Goal: Information Seeking & Learning: Learn about a topic

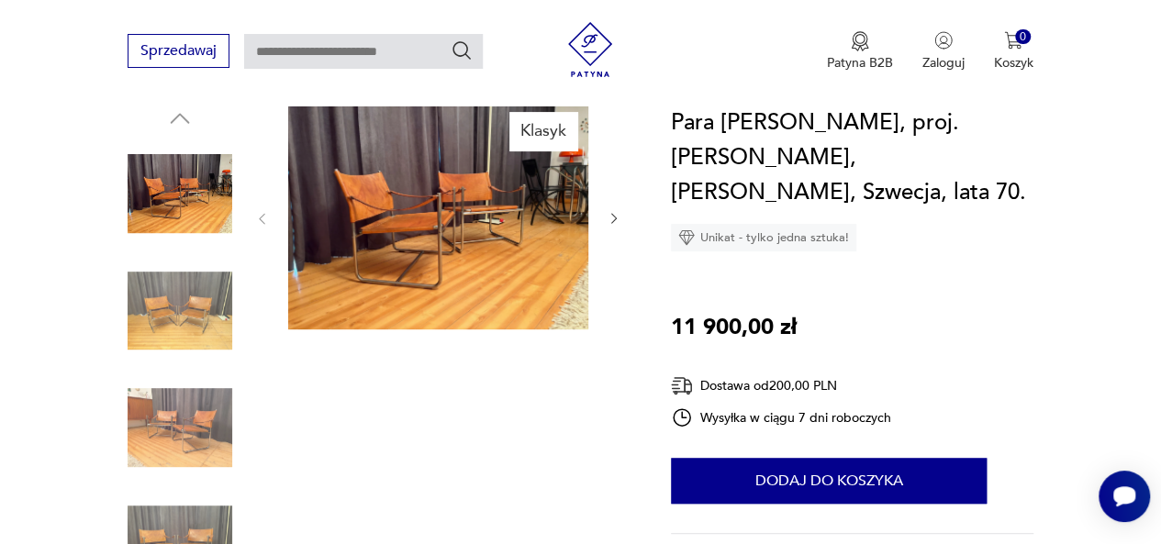
click at [608, 218] on icon "button" at bounding box center [614, 218] width 15 height 15
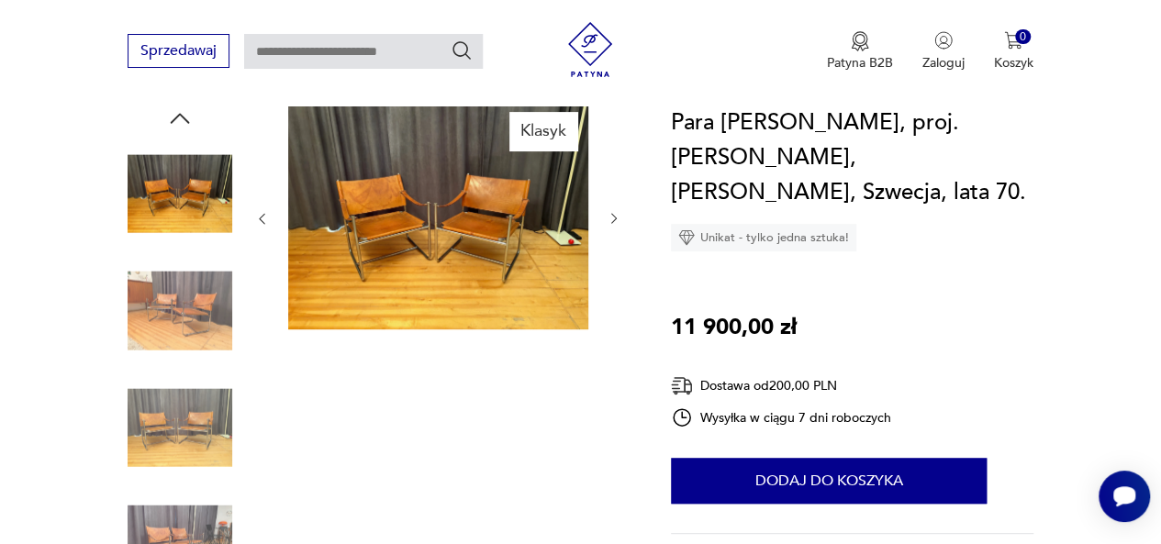
click at [608, 218] on icon "button" at bounding box center [614, 218] width 15 height 15
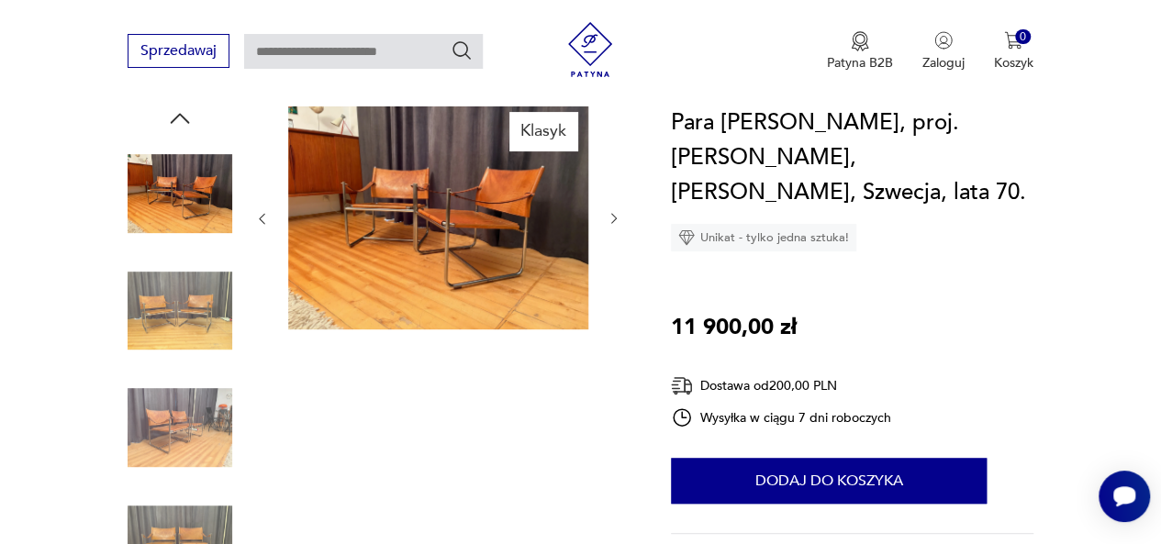
click at [608, 218] on icon "button" at bounding box center [614, 218] width 15 height 15
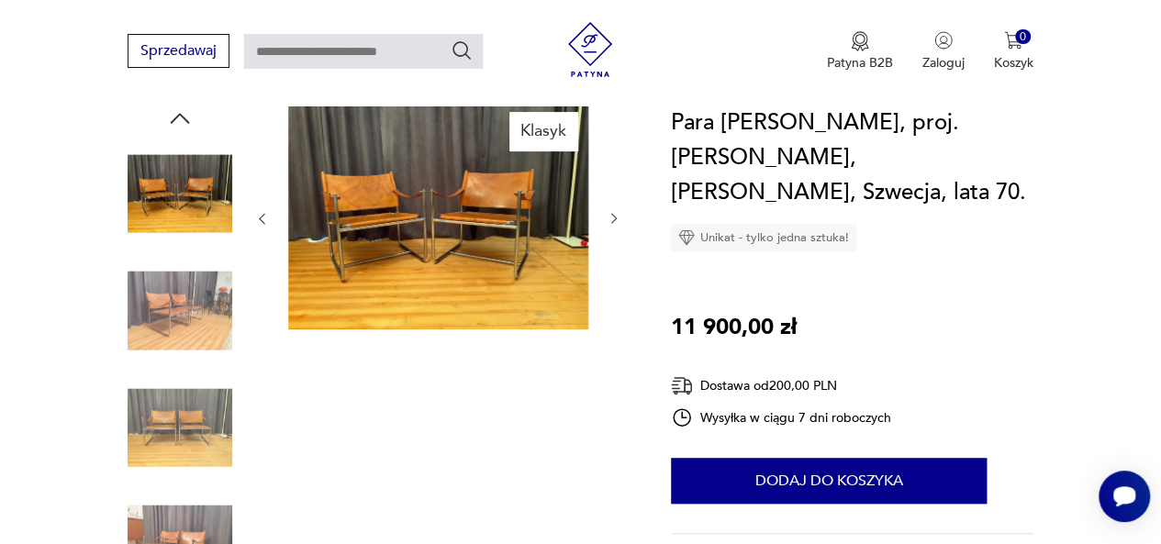
click at [608, 218] on icon "button" at bounding box center [614, 218] width 15 height 15
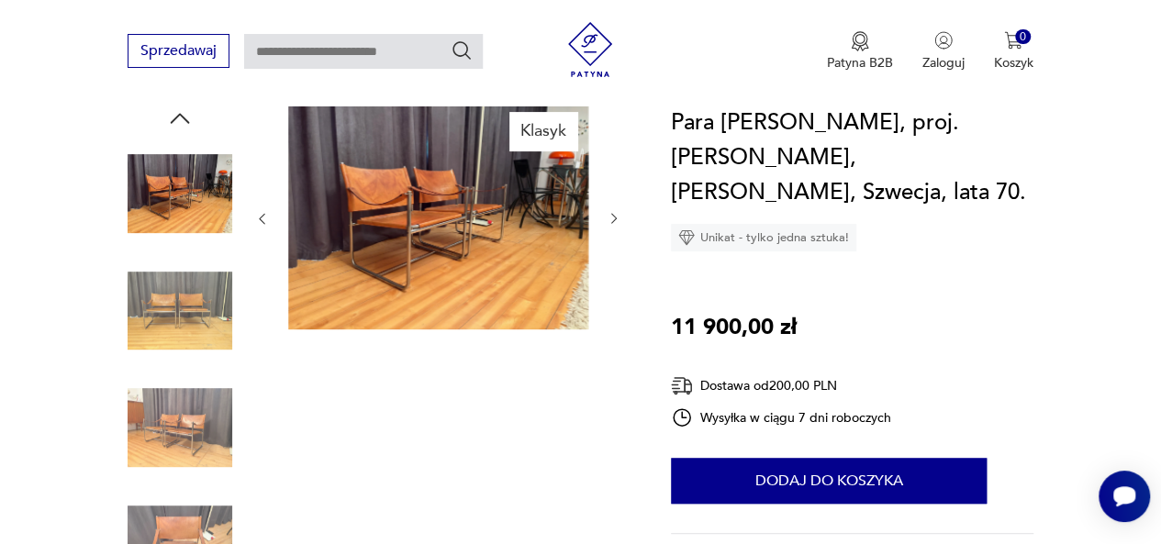
click at [608, 218] on icon "button" at bounding box center [614, 218] width 15 height 15
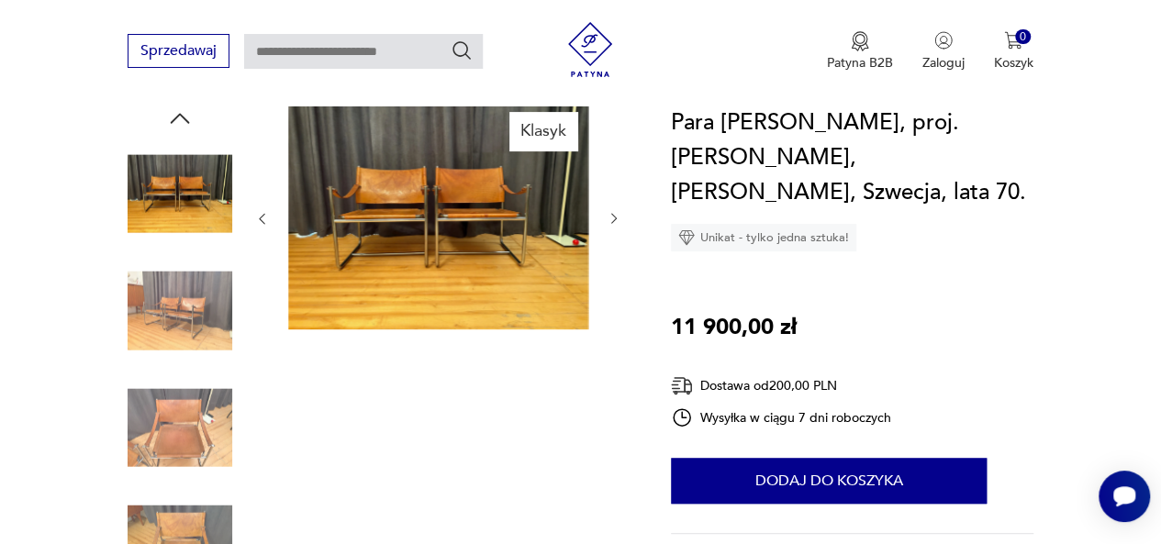
click at [608, 218] on icon "button" at bounding box center [614, 218] width 15 height 15
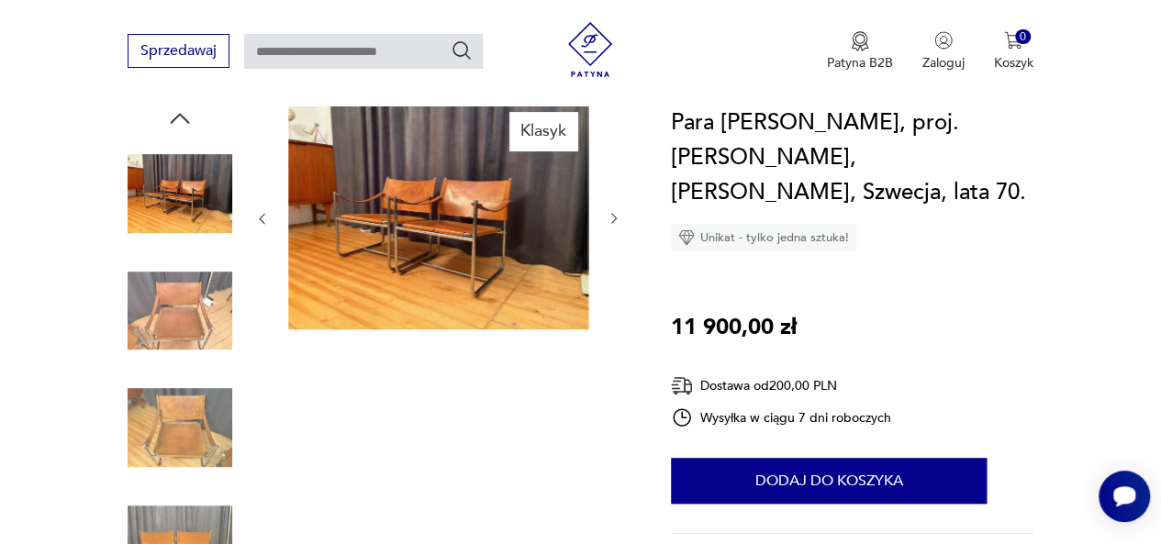
click at [608, 218] on icon "button" at bounding box center [614, 218] width 15 height 15
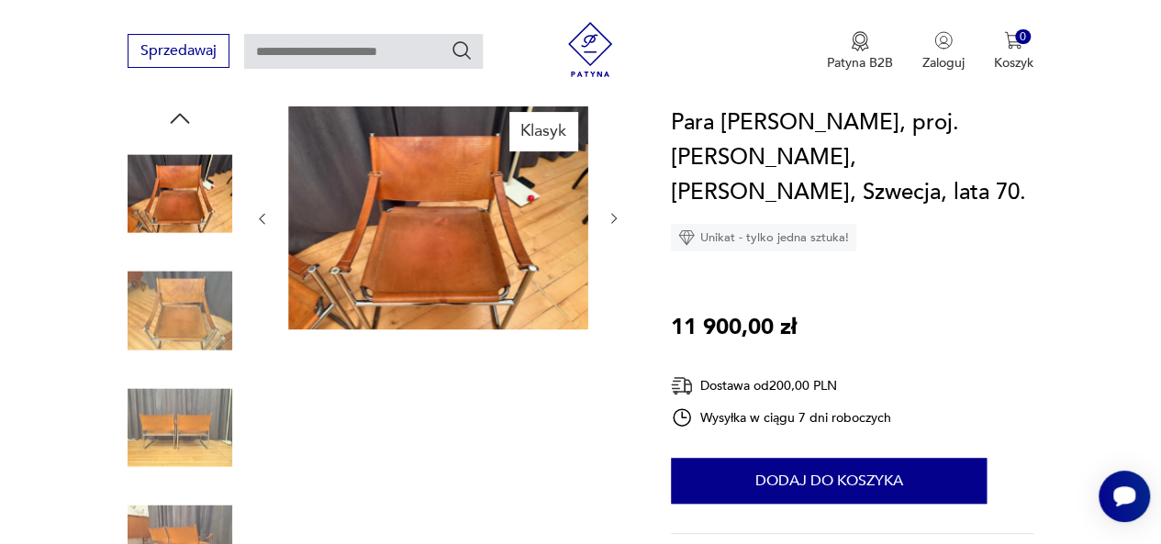
click at [486, 261] on img at bounding box center [438, 217] width 300 height 225
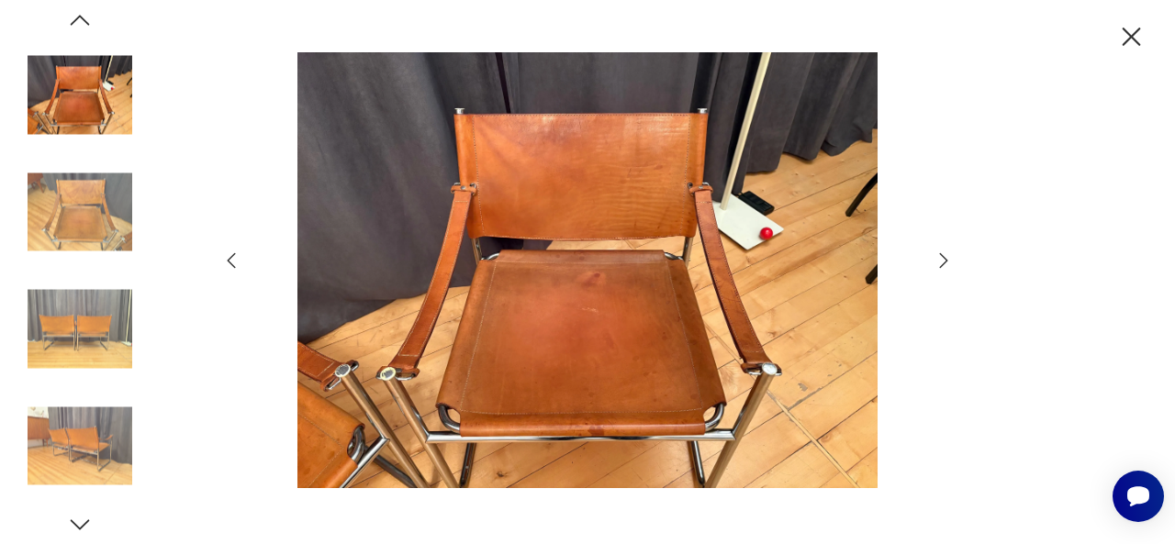
click at [943, 258] on icon "button" at bounding box center [944, 260] width 8 height 15
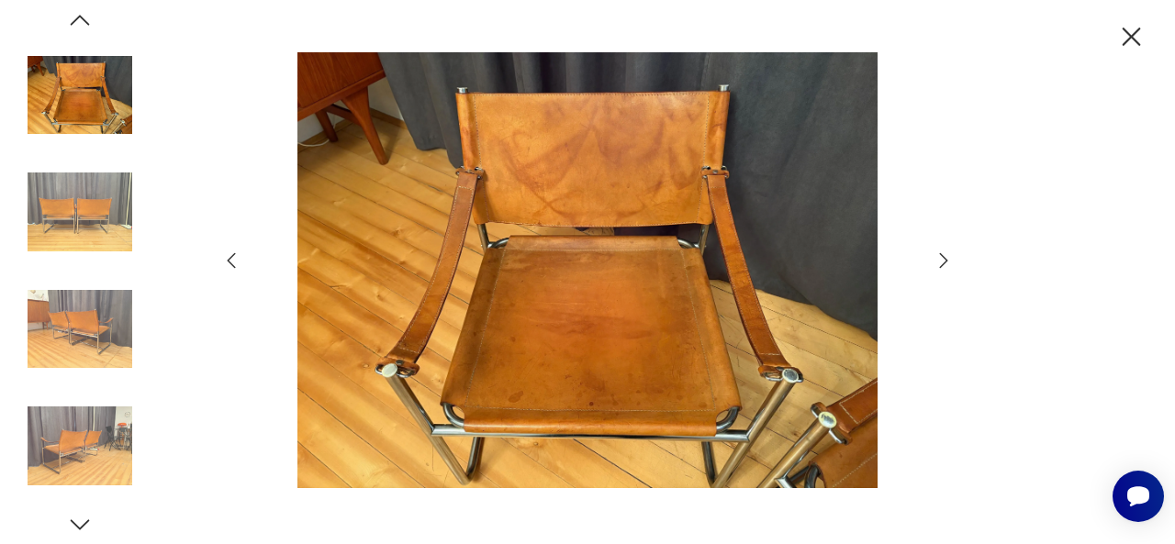
click at [943, 258] on icon "button" at bounding box center [944, 260] width 8 height 15
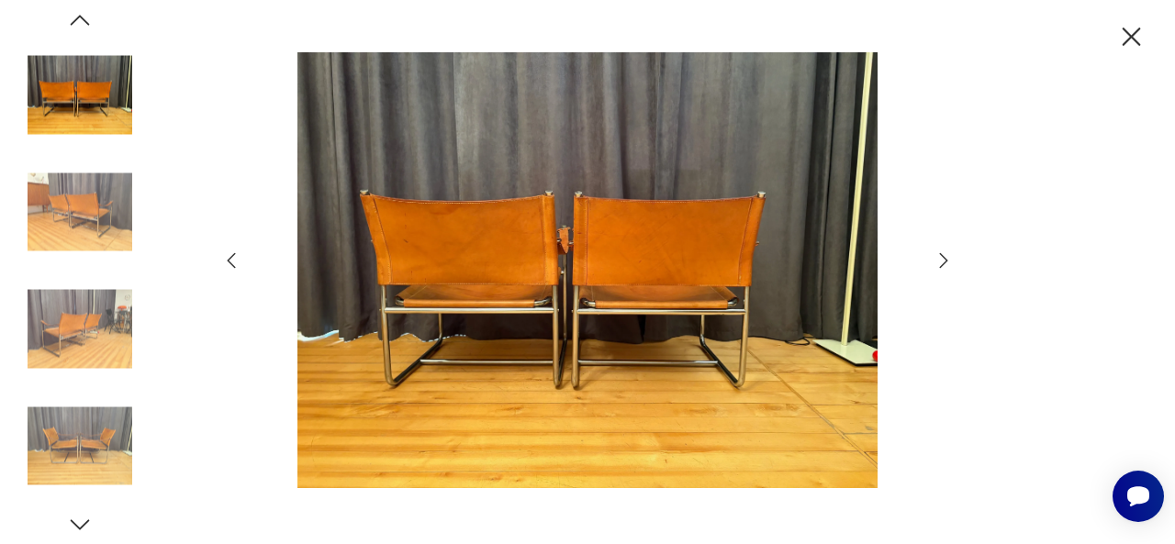
click at [943, 258] on icon "button" at bounding box center [944, 260] width 8 height 15
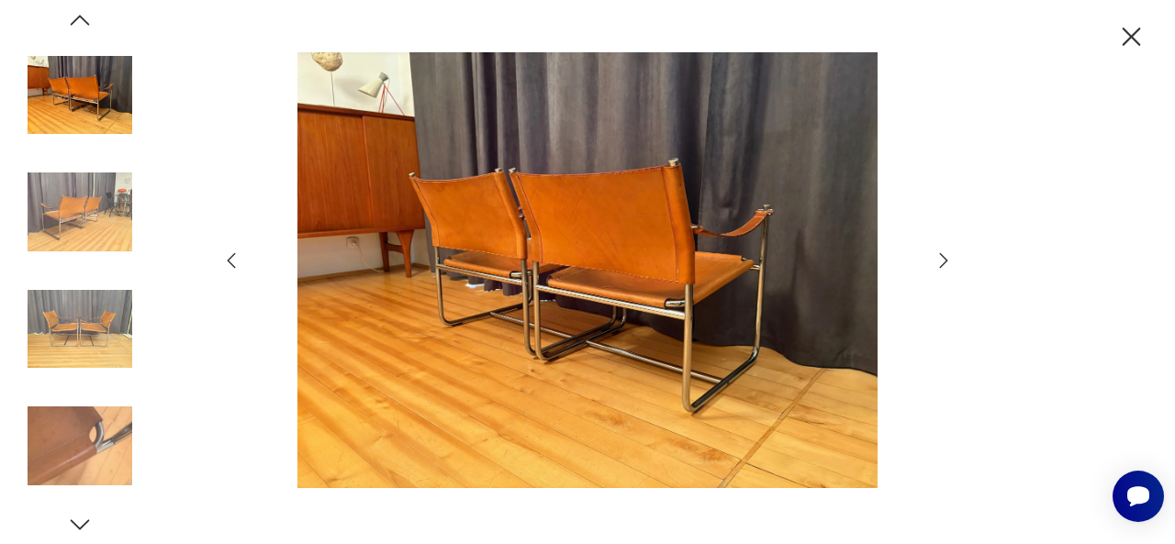
click at [943, 258] on icon "button" at bounding box center [944, 260] width 8 height 15
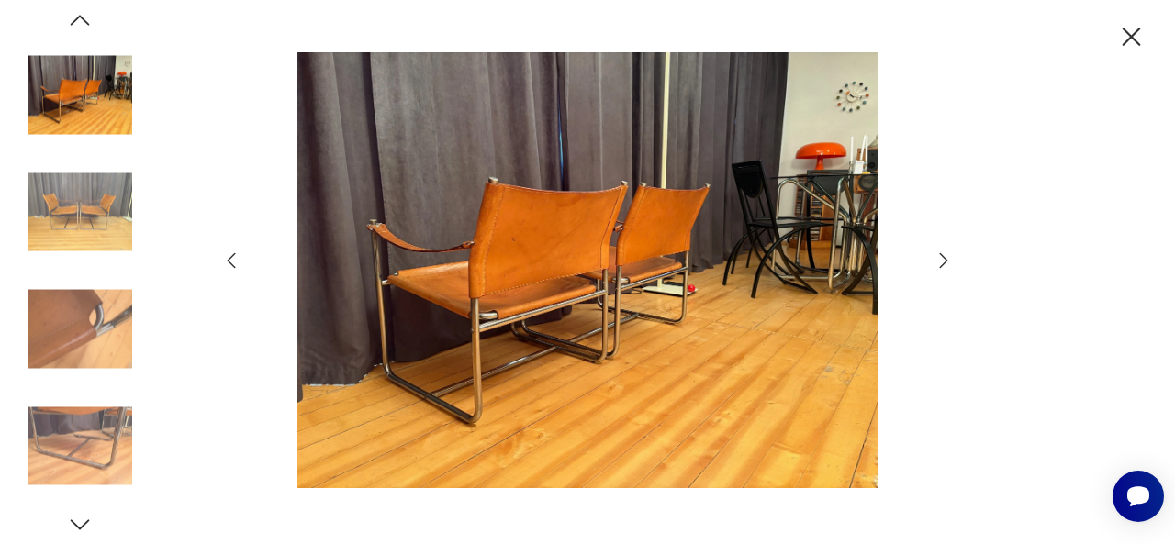
click at [943, 258] on icon "button" at bounding box center [944, 260] width 8 height 15
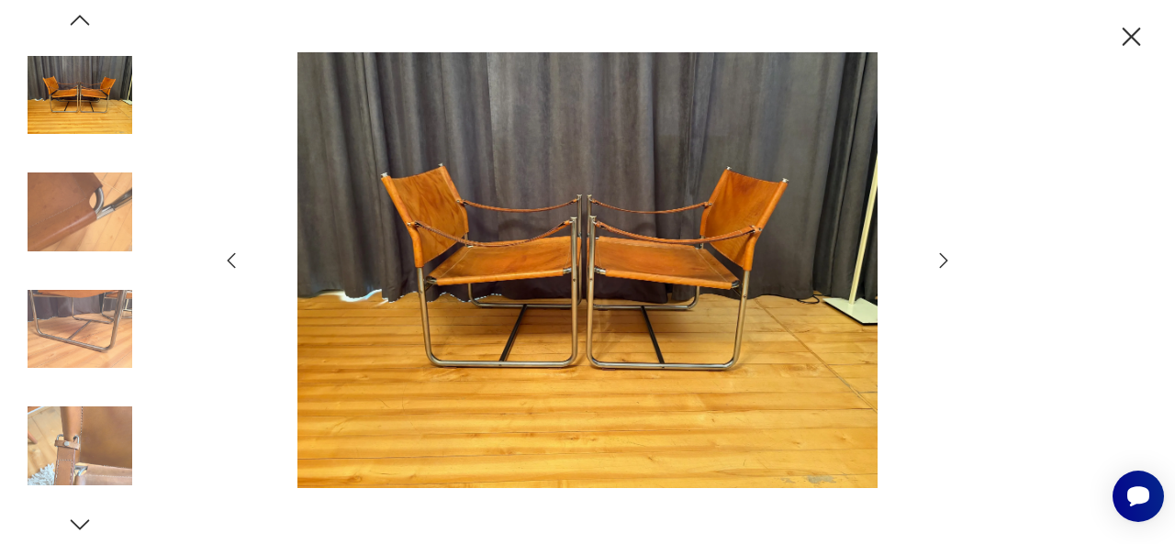
click at [943, 258] on icon "button" at bounding box center [944, 260] width 8 height 15
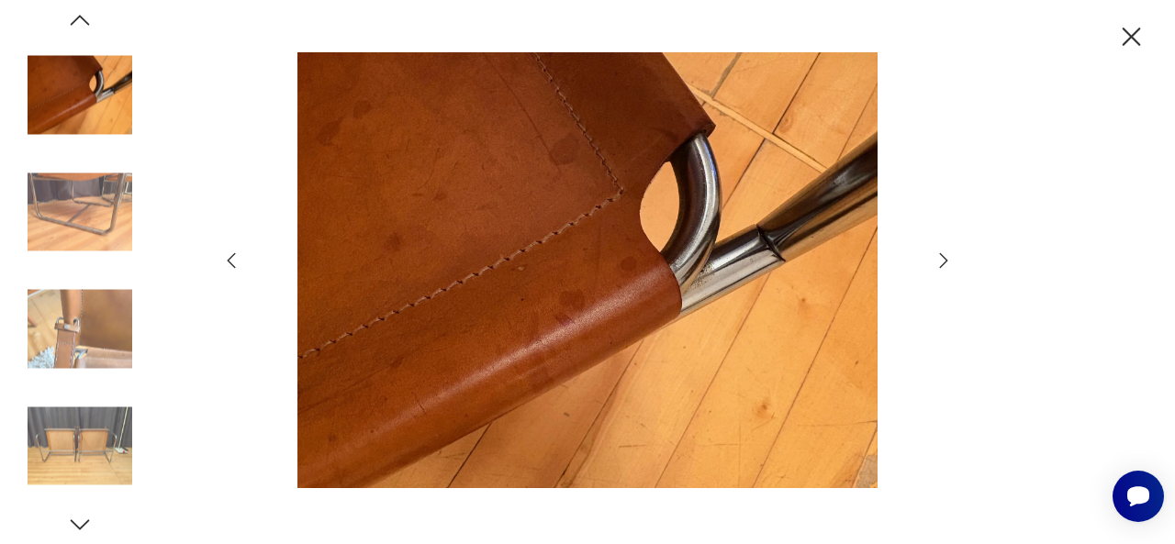
click at [943, 258] on icon "button" at bounding box center [944, 260] width 8 height 15
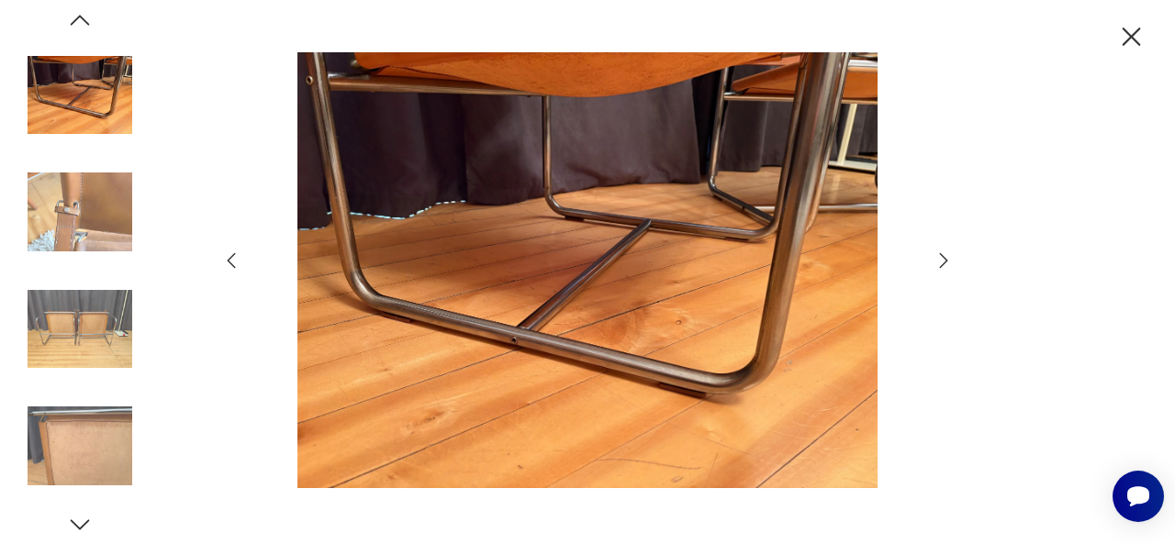
click at [943, 258] on icon "button" at bounding box center [944, 260] width 8 height 15
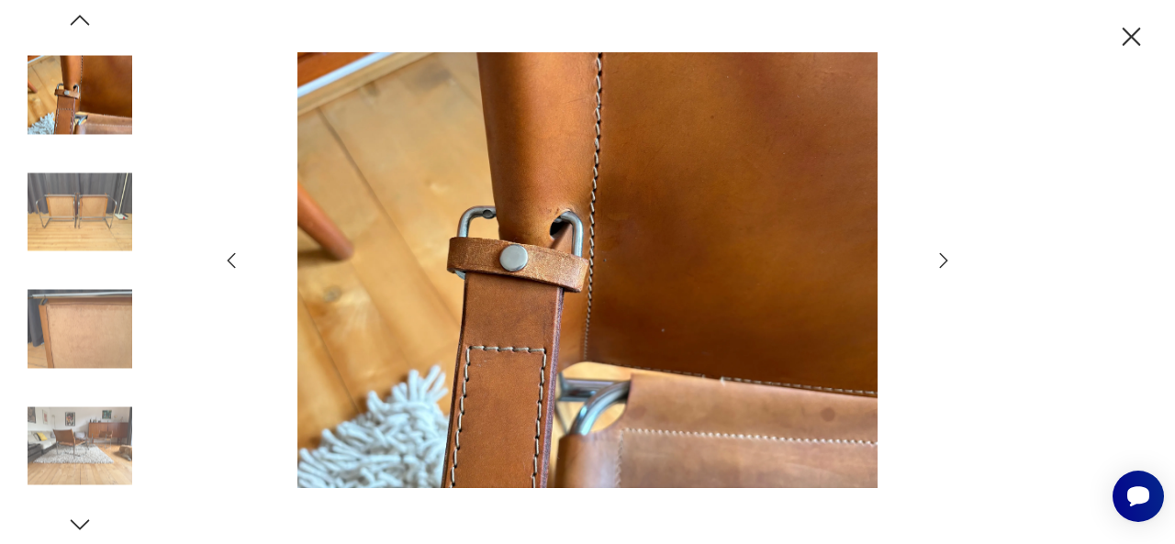
click at [943, 258] on icon "button" at bounding box center [944, 260] width 8 height 15
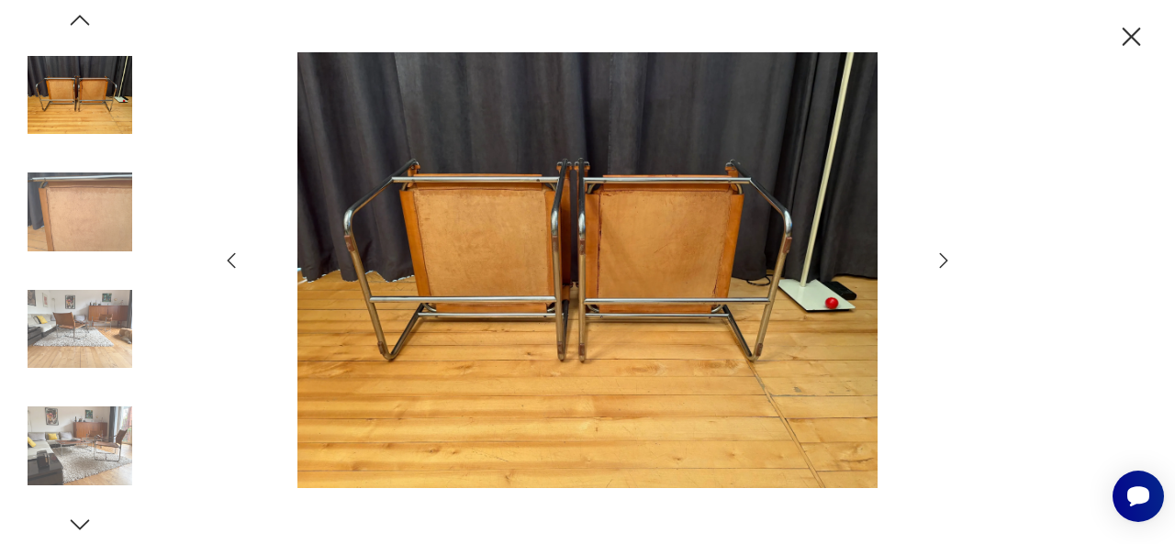
click at [943, 258] on icon "button" at bounding box center [944, 260] width 8 height 15
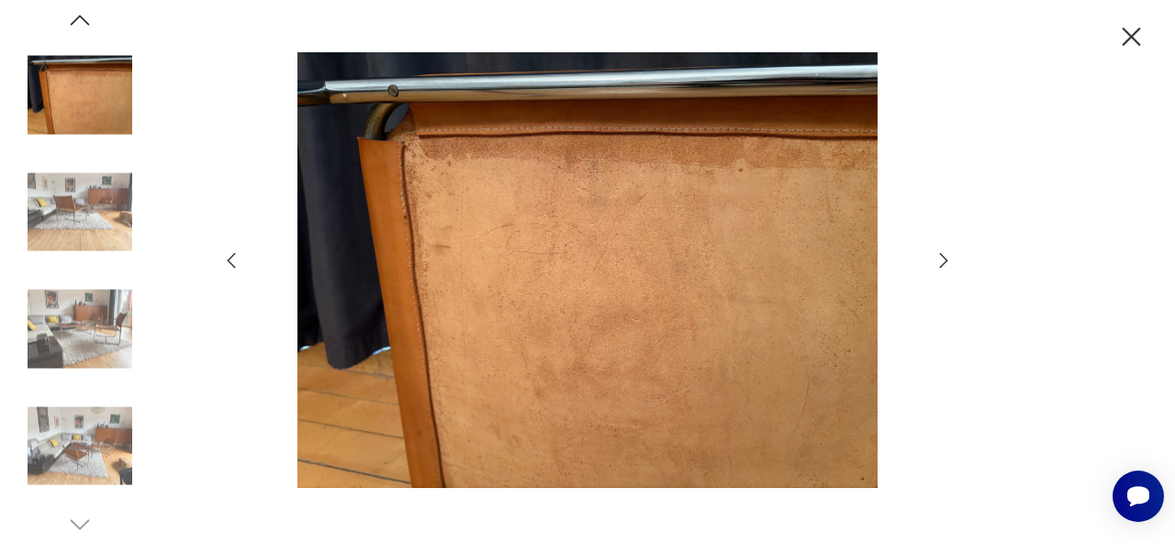
click at [943, 258] on icon "button" at bounding box center [944, 260] width 8 height 15
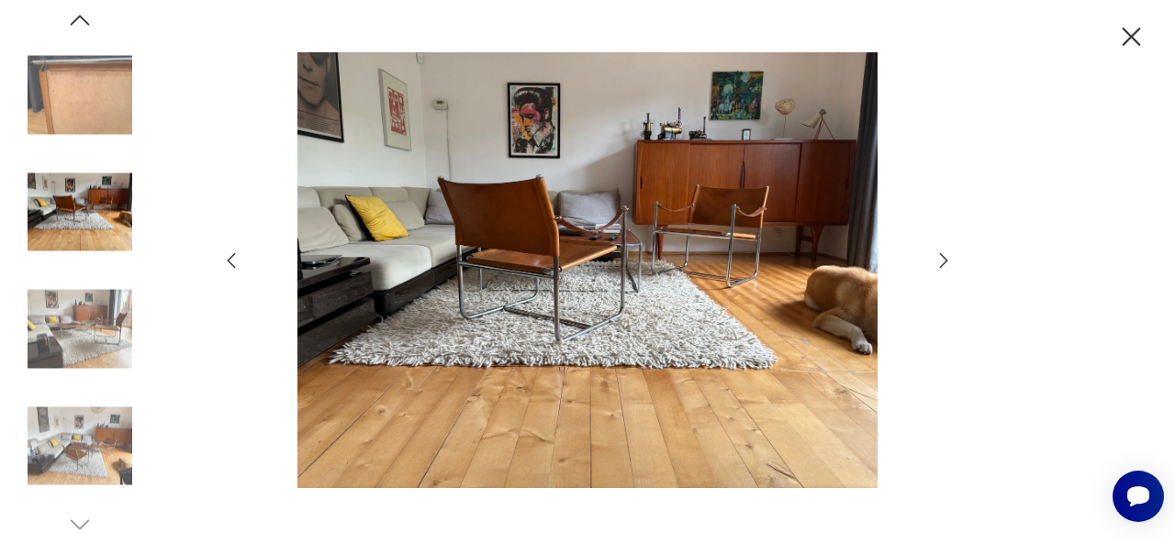
click at [943, 258] on icon "button" at bounding box center [944, 260] width 8 height 15
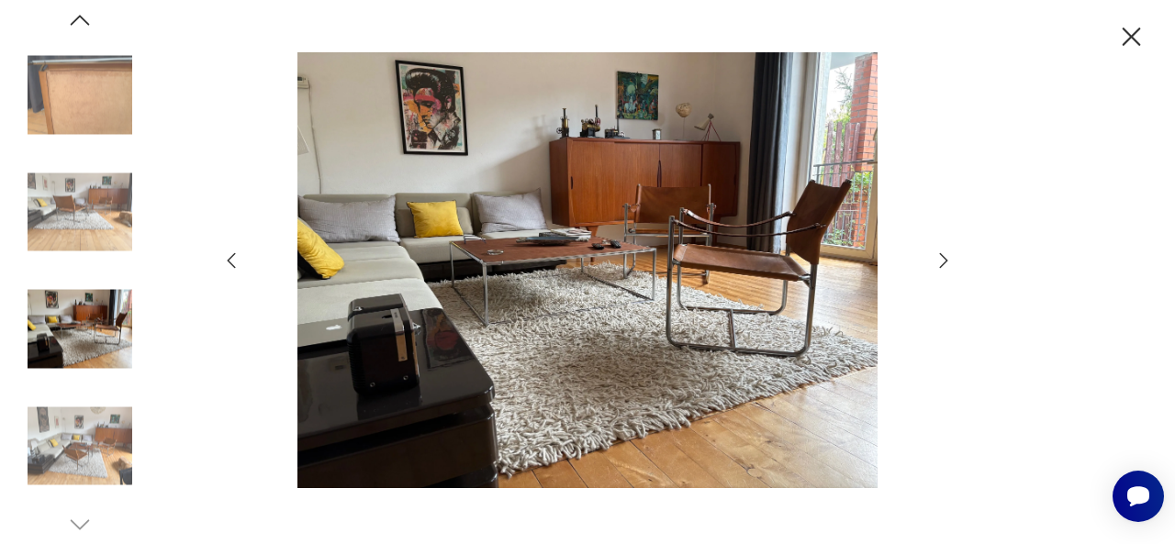
click at [943, 258] on icon "button" at bounding box center [944, 260] width 8 height 15
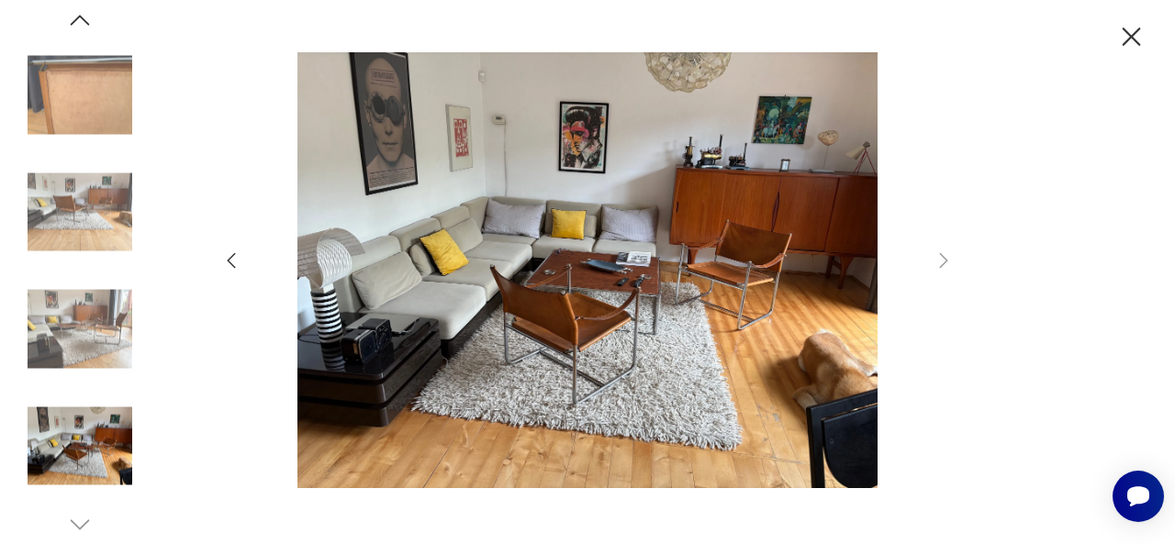
click at [1140, 30] on icon "button" at bounding box center [1131, 37] width 32 height 32
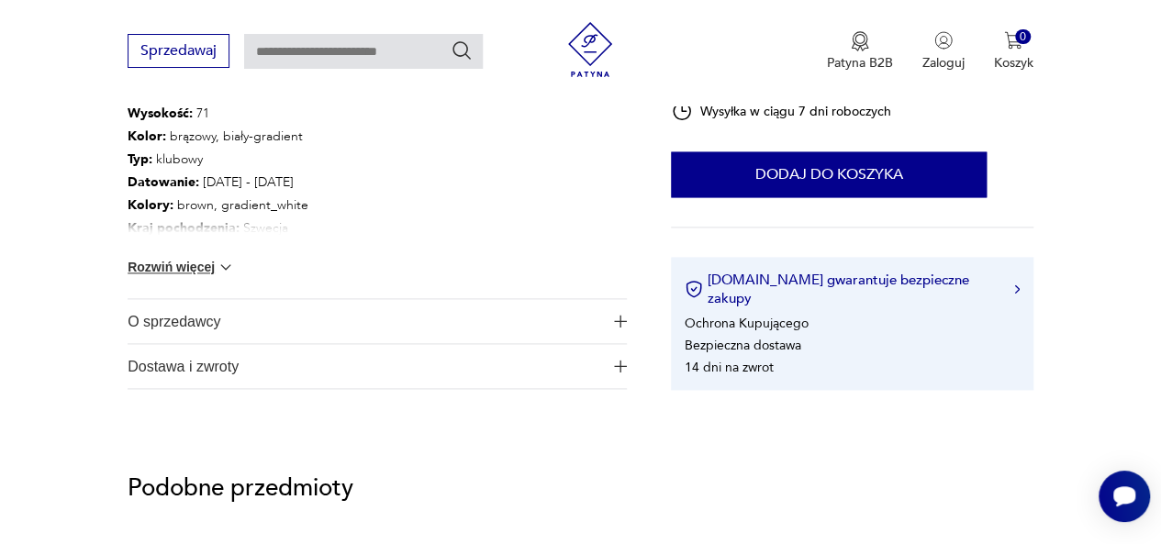
scroll to position [1086, 0]
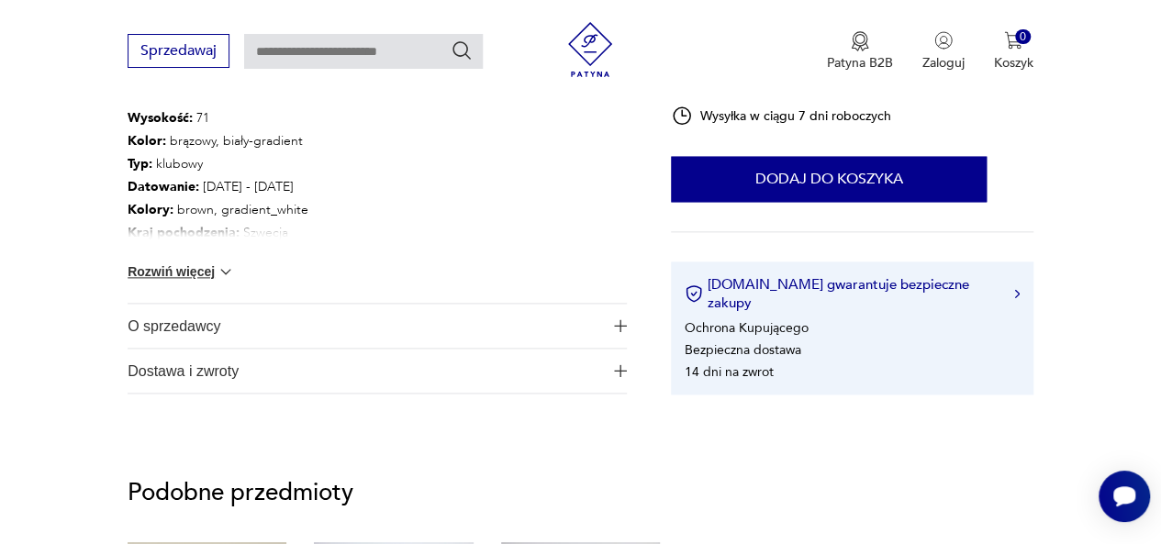
click at [207, 275] on button "Rozwiń więcej" at bounding box center [181, 272] width 106 height 18
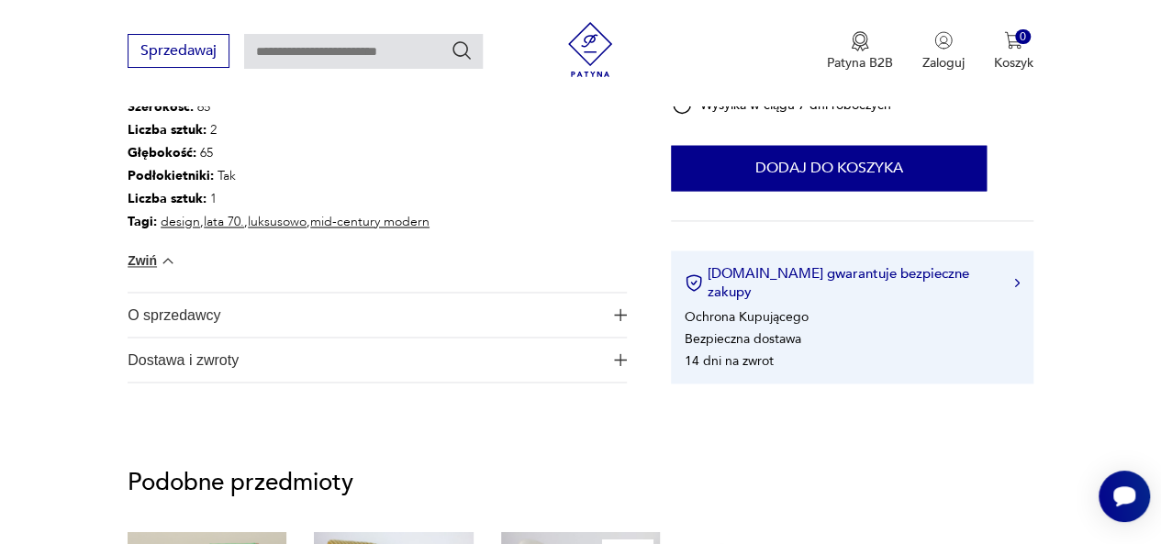
scroll to position [1331, 0]
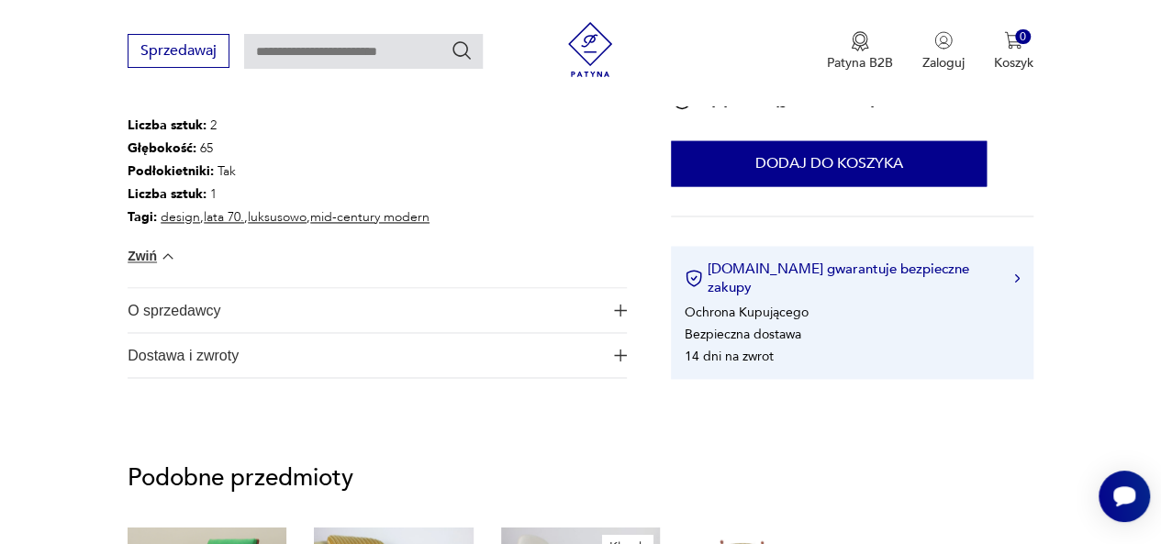
click at [271, 304] on span "O sprzedawcy" at bounding box center [365, 310] width 475 height 44
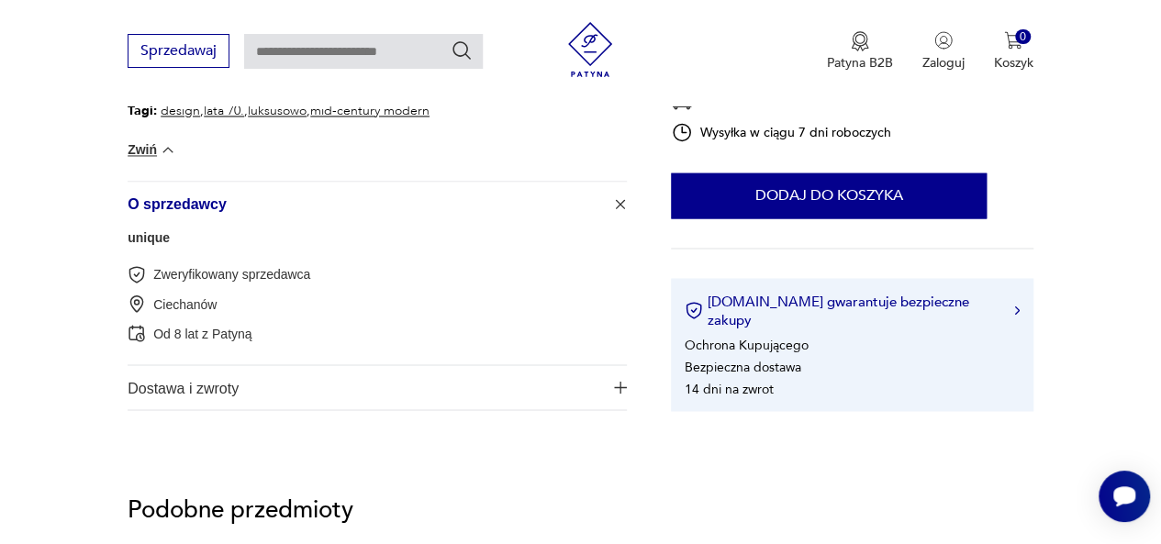
scroll to position [1438, 0]
click at [247, 384] on span "Dostawa i zwroty" at bounding box center [365, 387] width 475 height 44
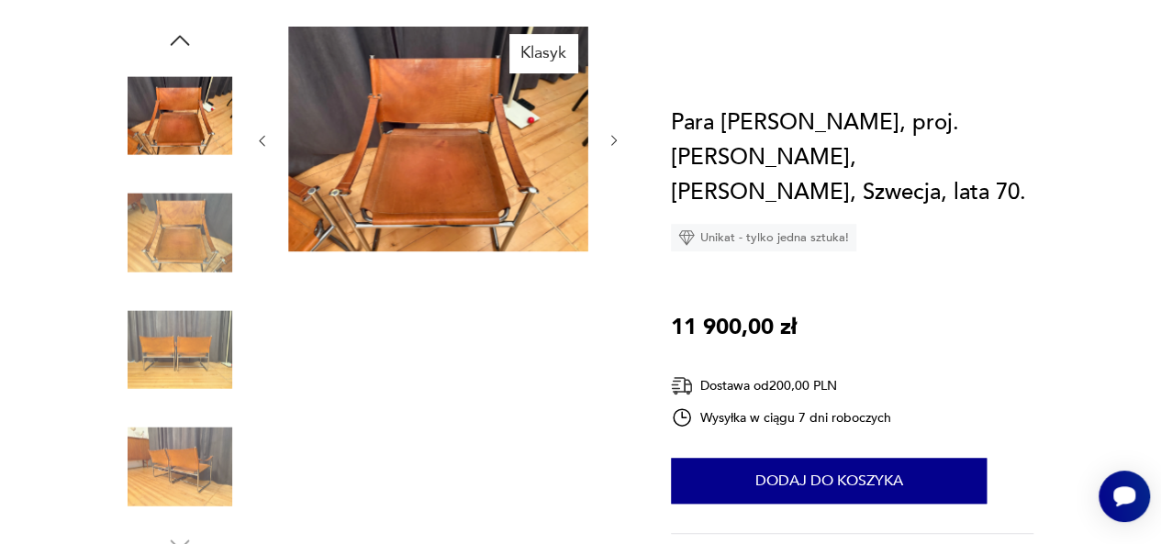
scroll to position [0, 0]
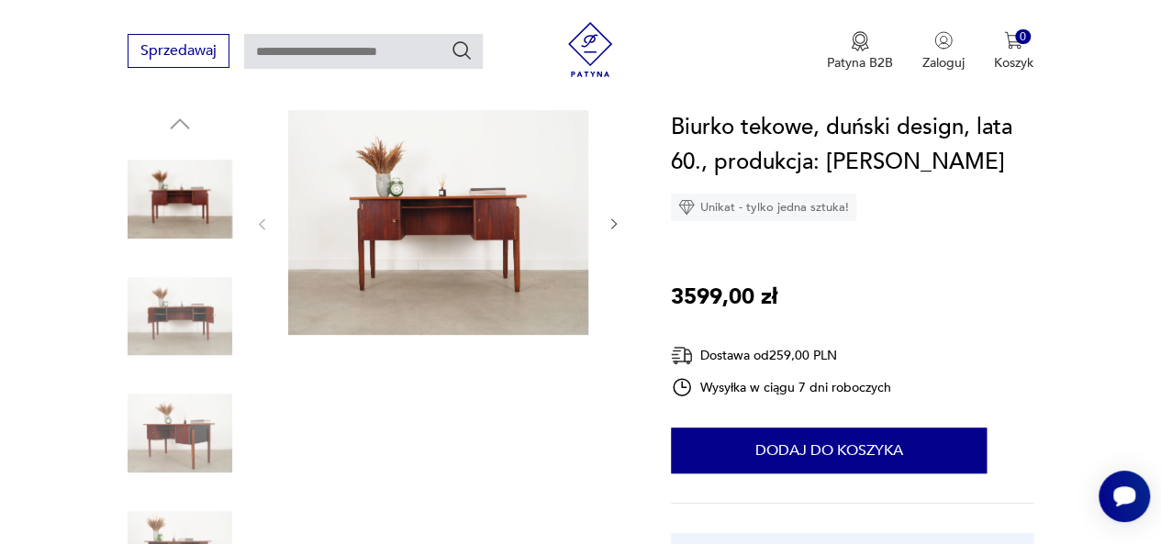
scroll to position [214, 0]
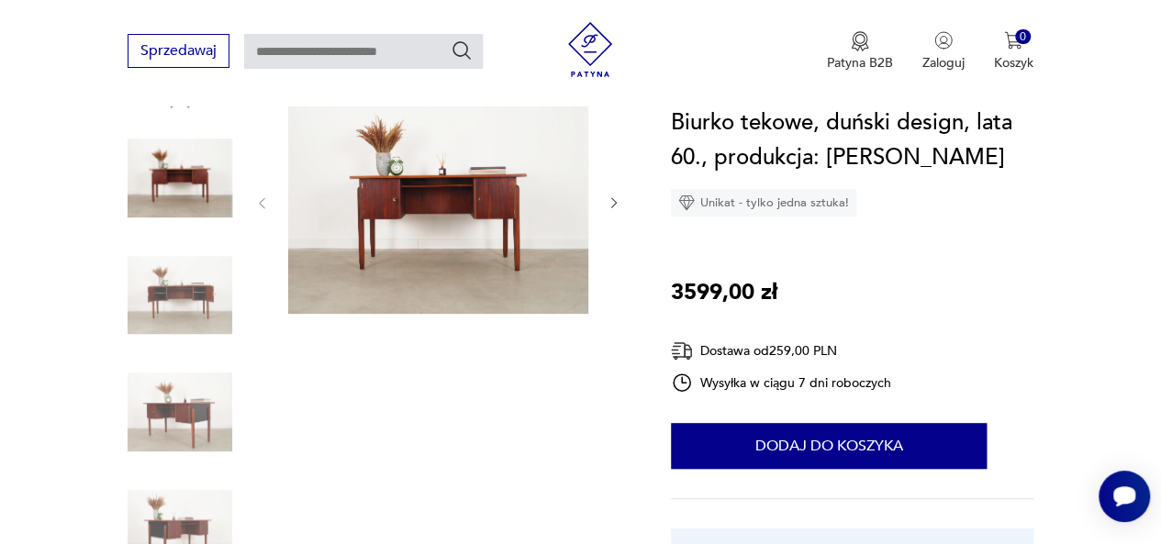
click at [512, 234] on img at bounding box center [438, 201] width 300 height 225
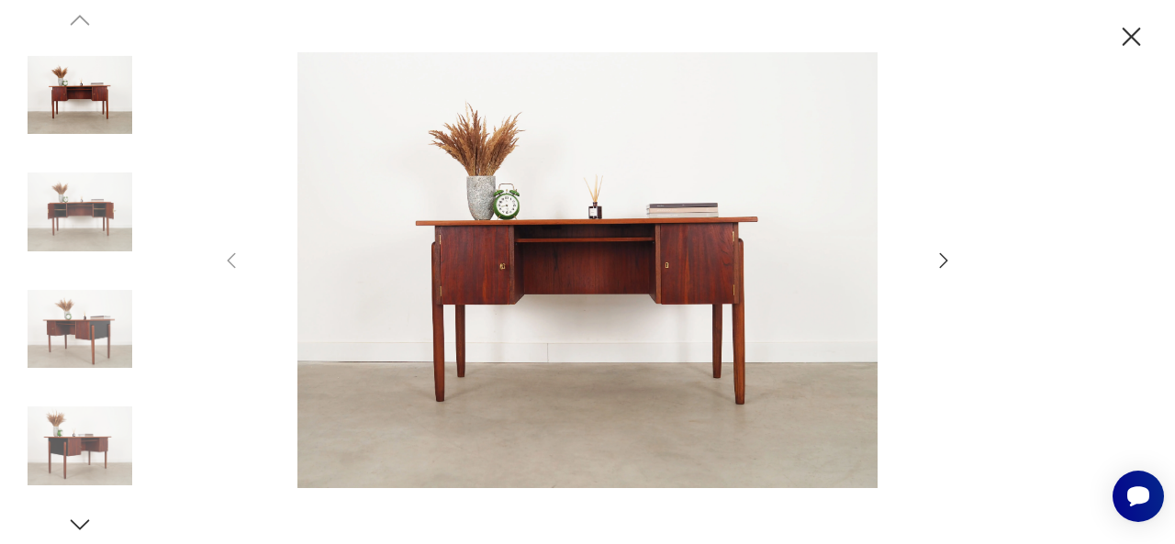
click at [942, 265] on icon "button" at bounding box center [944, 260] width 8 height 15
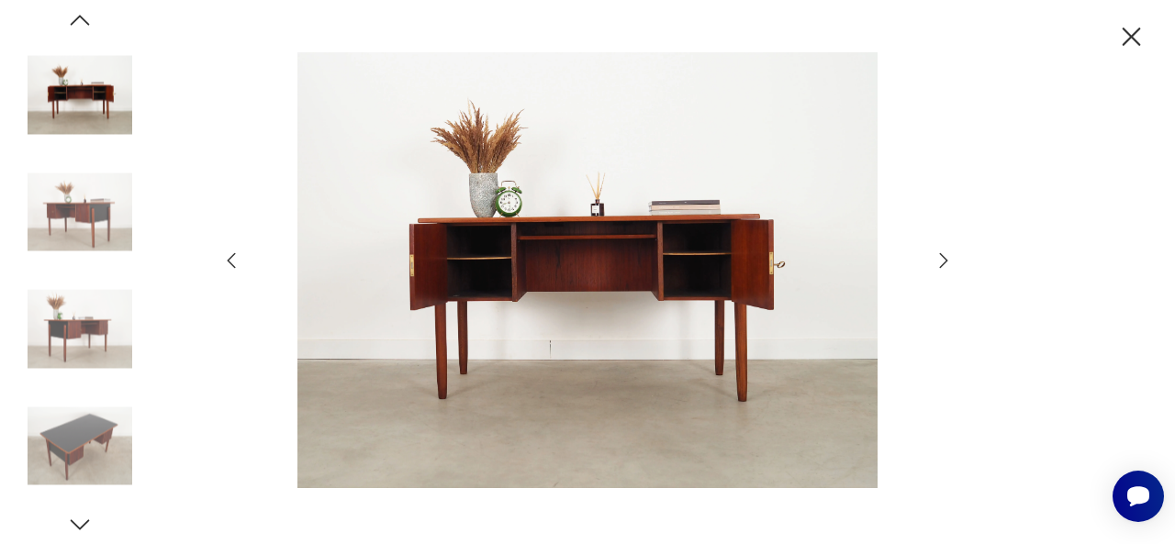
click at [942, 265] on icon "button" at bounding box center [944, 260] width 8 height 15
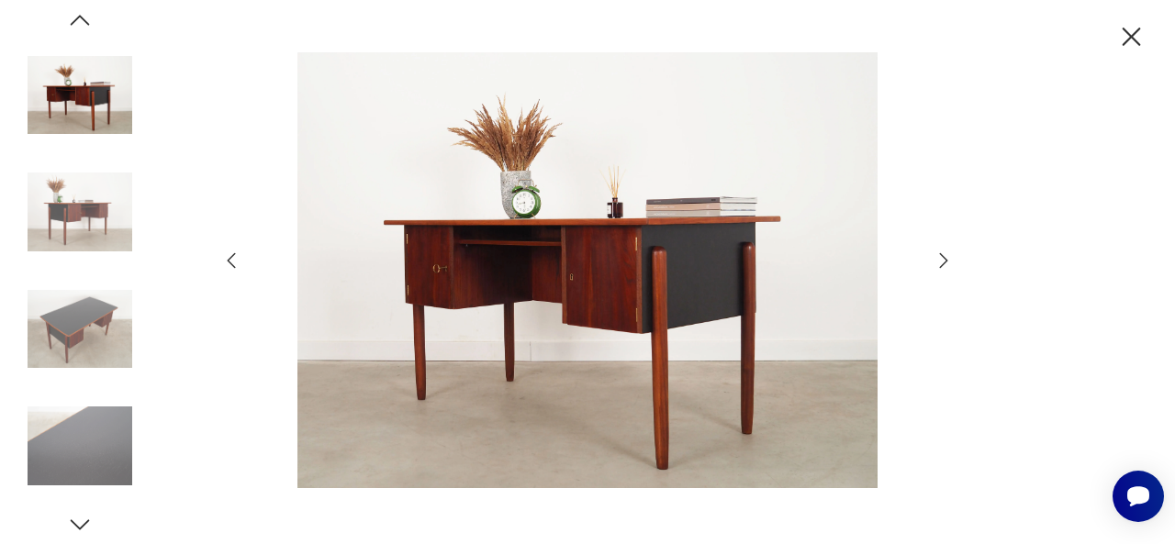
click at [942, 265] on icon "button" at bounding box center [944, 260] width 8 height 15
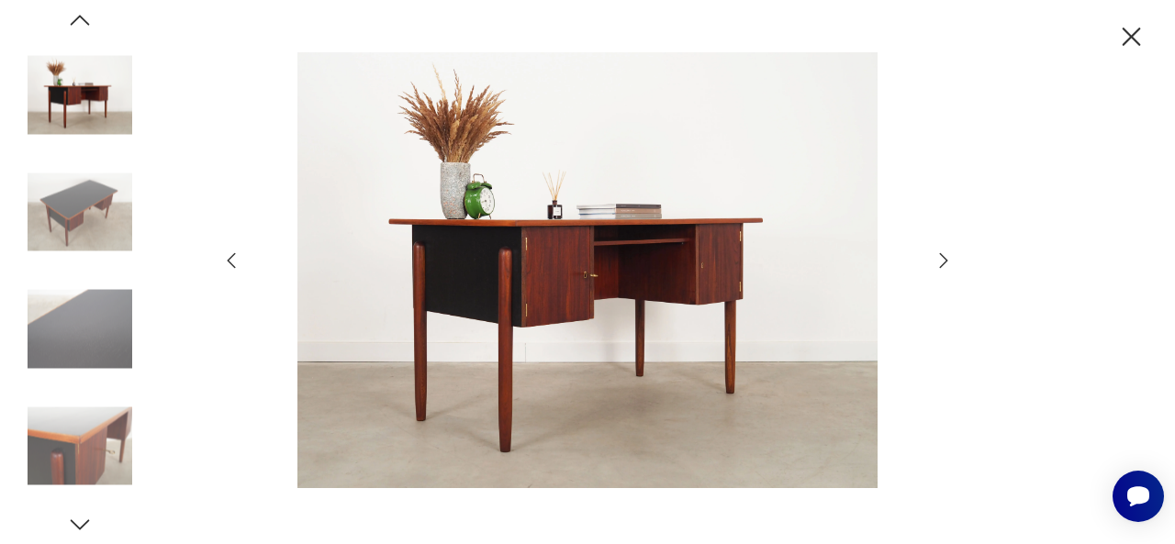
click at [942, 265] on icon "button" at bounding box center [944, 260] width 8 height 15
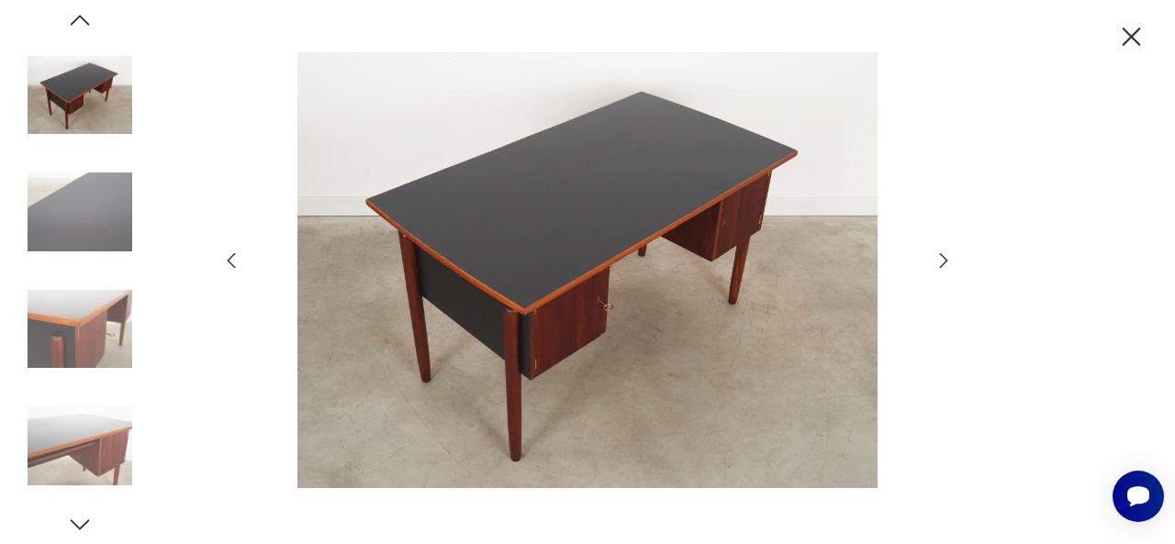
click at [942, 265] on icon "button" at bounding box center [944, 260] width 8 height 15
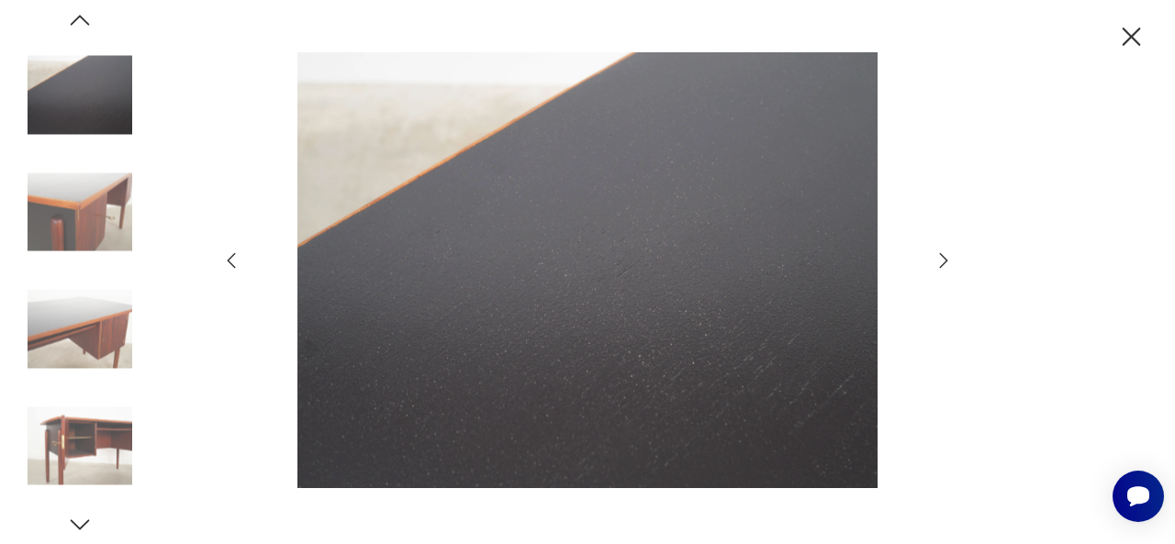
click at [942, 265] on icon "button" at bounding box center [944, 260] width 8 height 15
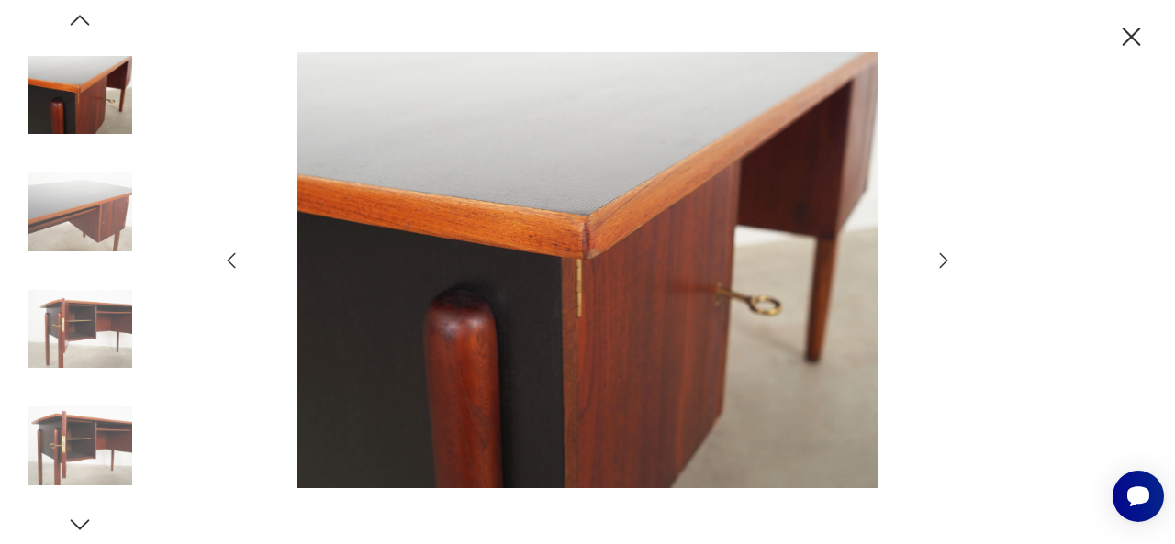
click at [942, 265] on icon "button" at bounding box center [944, 260] width 8 height 15
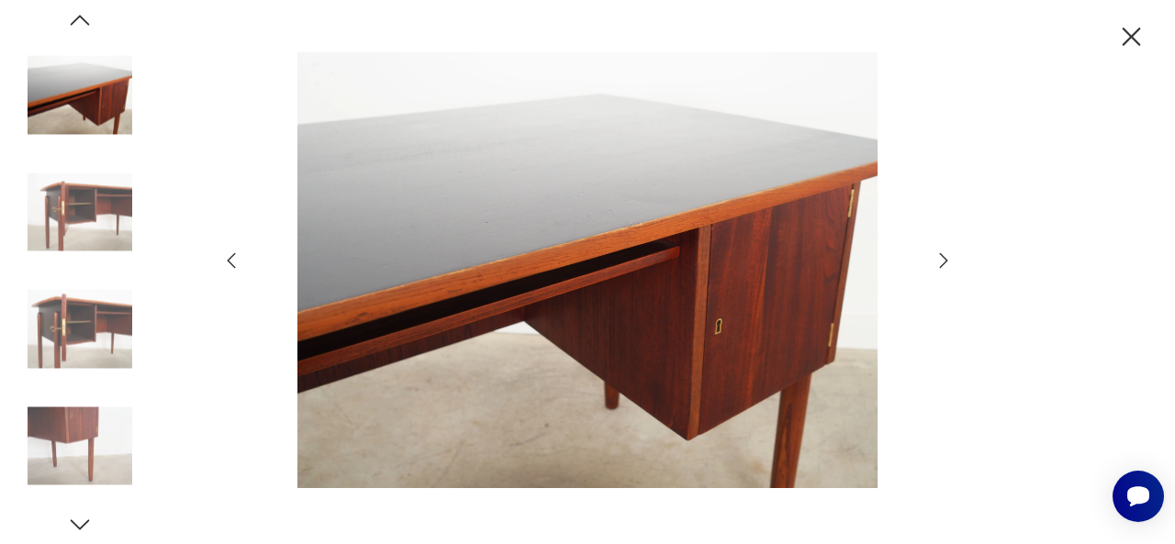
click at [942, 265] on icon "button" at bounding box center [944, 260] width 8 height 15
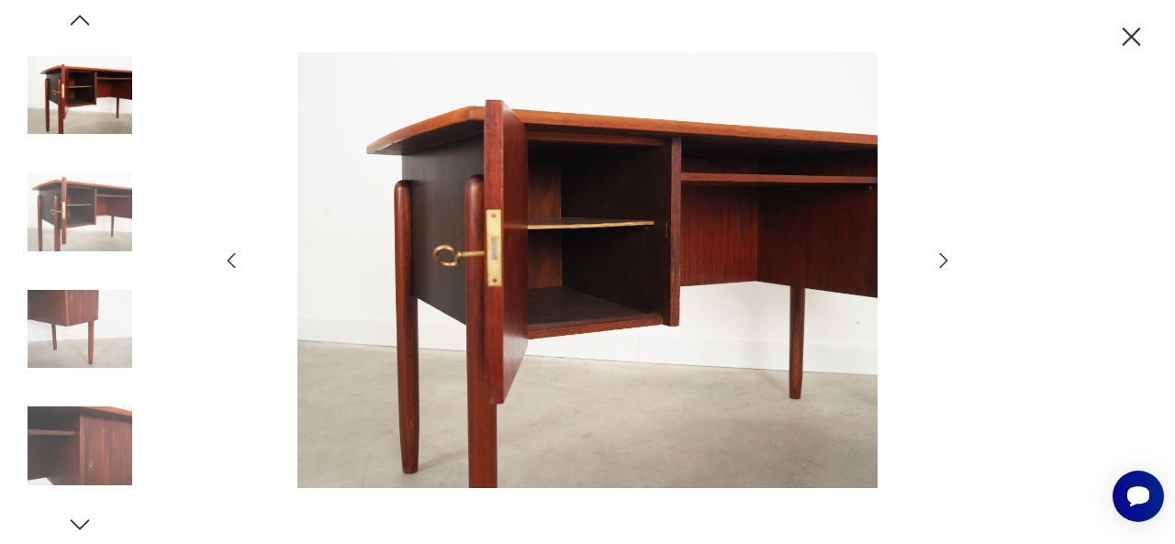
click at [942, 265] on icon "button" at bounding box center [944, 260] width 8 height 15
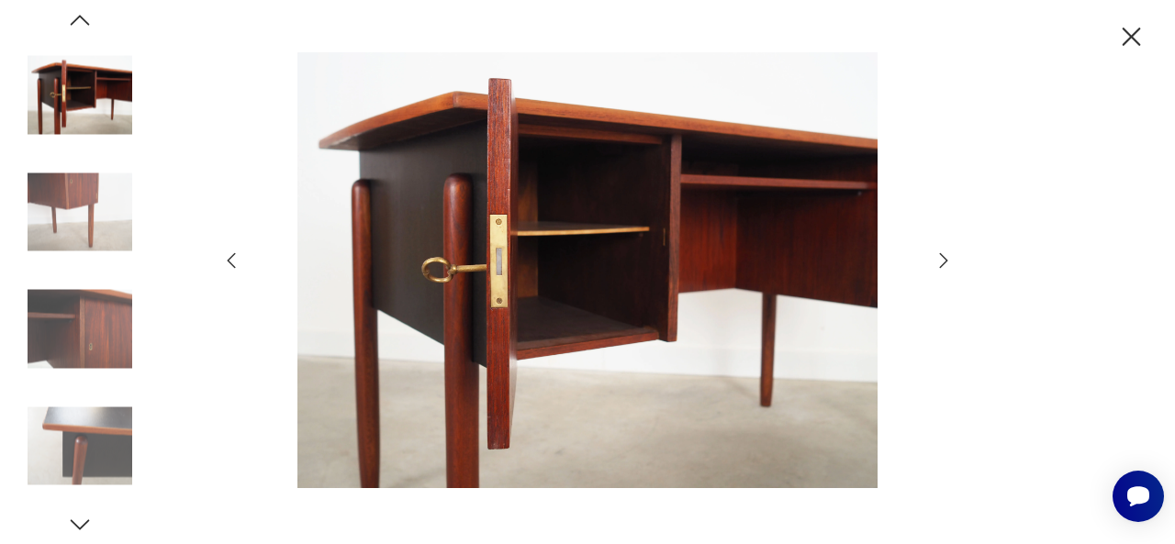
click at [942, 265] on icon "button" at bounding box center [944, 260] width 8 height 15
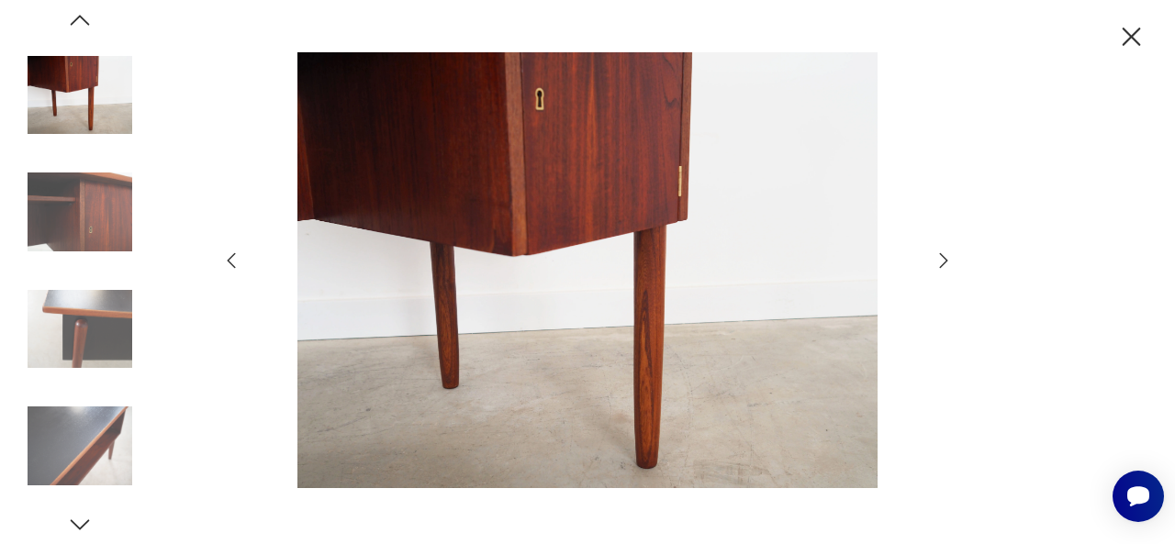
click at [942, 265] on icon "button" at bounding box center [944, 260] width 8 height 15
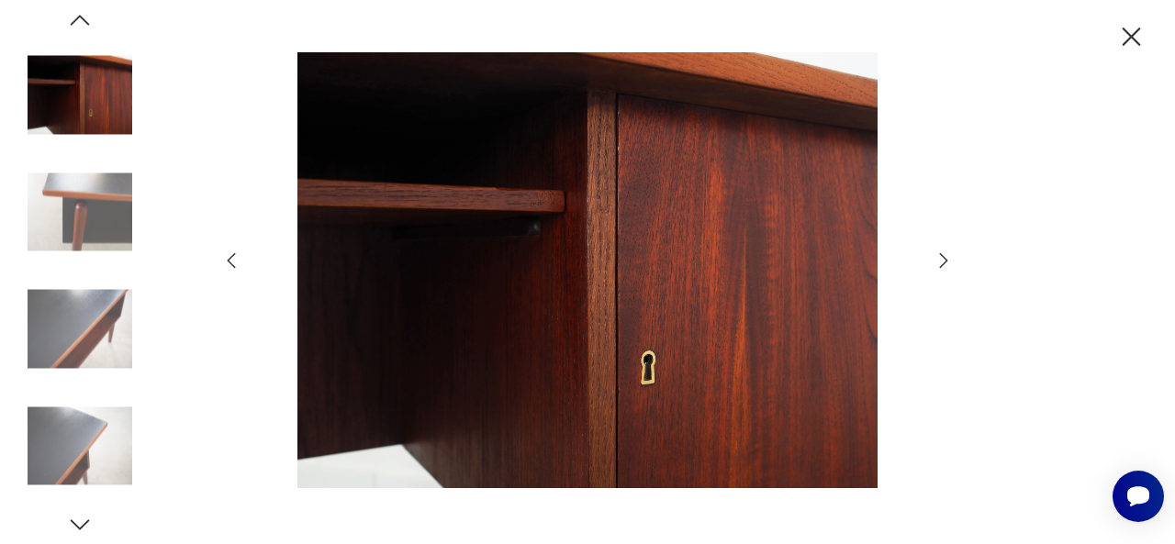
click at [942, 265] on icon "button" at bounding box center [944, 260] width 8 height 15
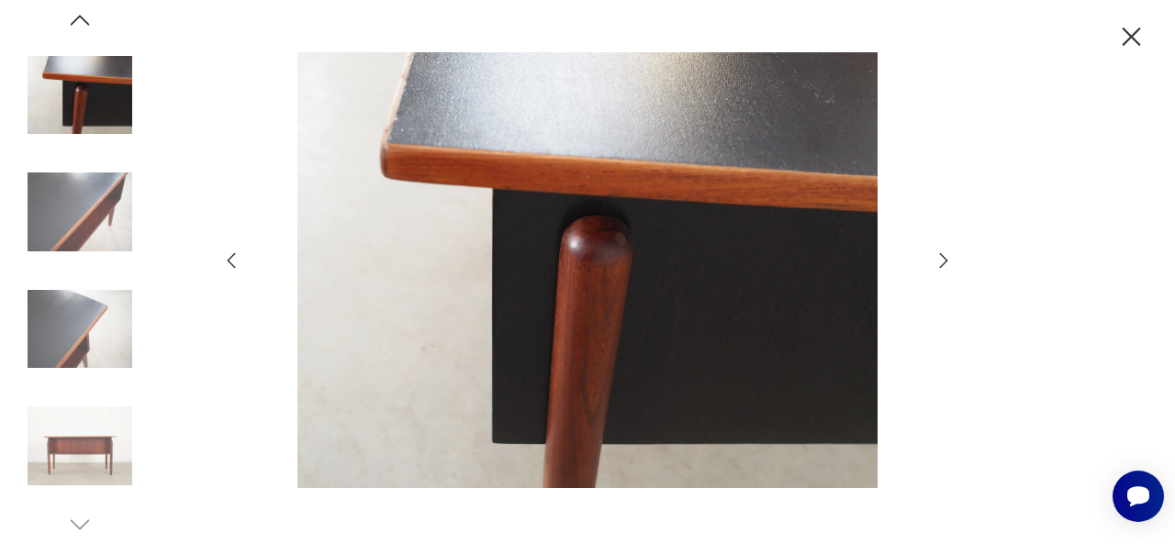
click at [942, 265] on icon "button" at bounding box center [944, 260] width 8 height 15
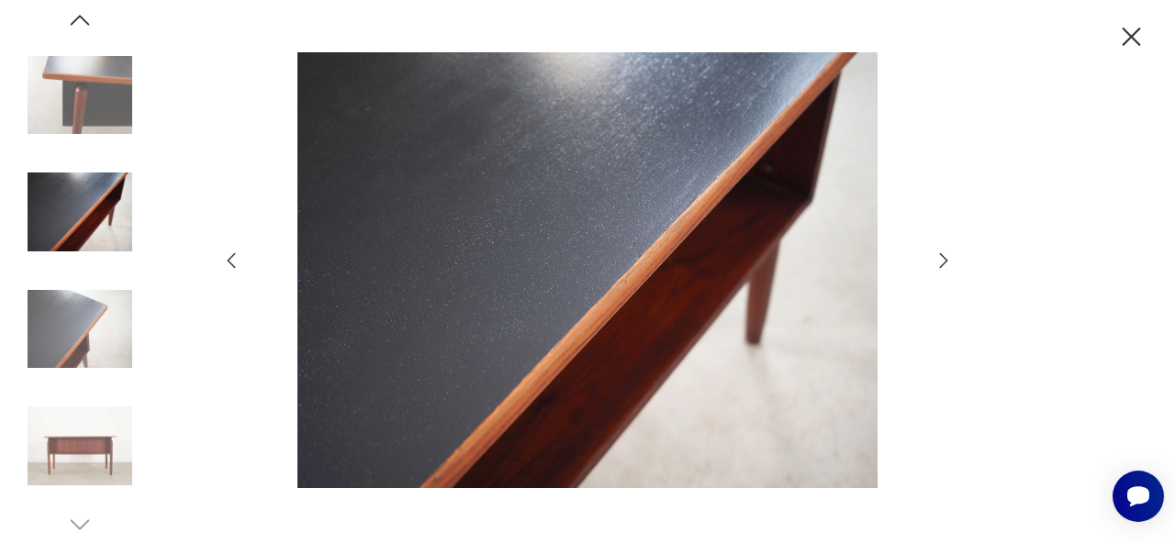
click at [942, 265] on icon "button" at bounding box center [944, 260] width 8 height 15
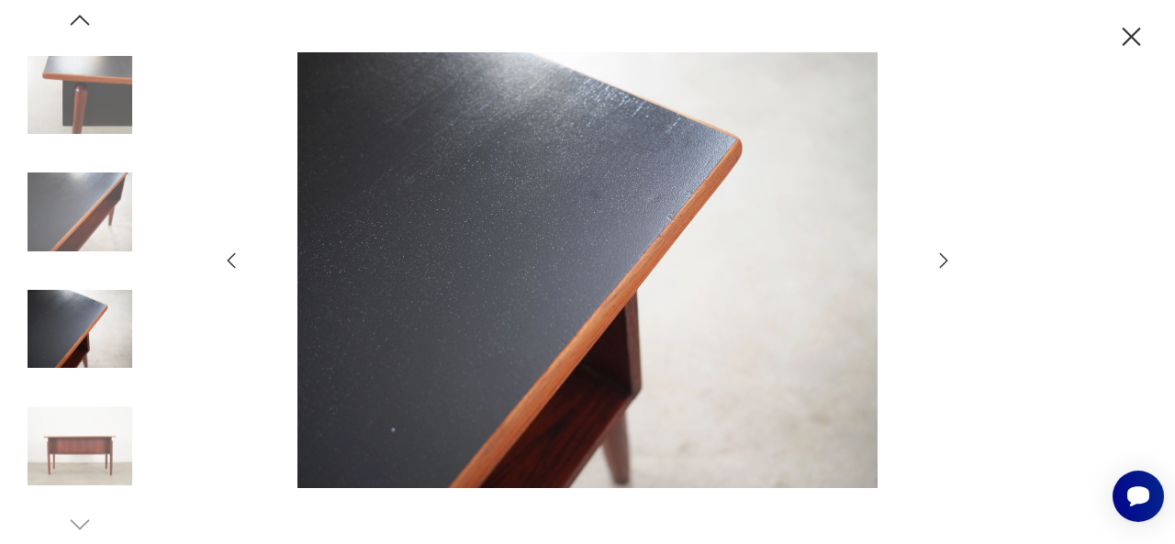
click at [942, 265] on icon "button" at bounding box center [944, 260] width 8 height 15
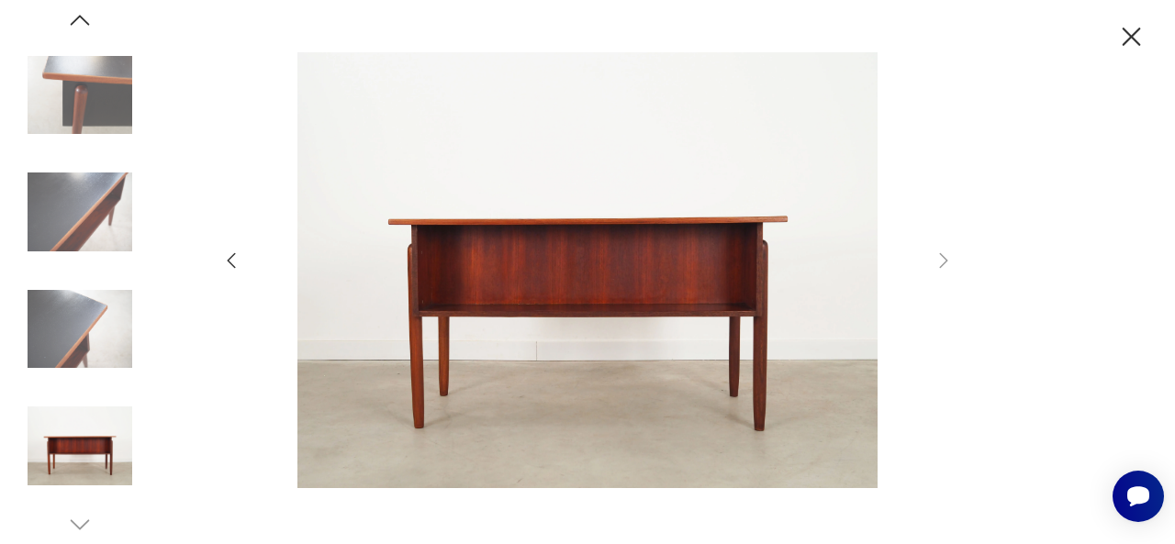
click at [681, 289] on img at bounding box center [588, 269] width 654 height 435
click at [1125, 45] on icon "button" at bounding box center [1131, 37] width 32 height 32
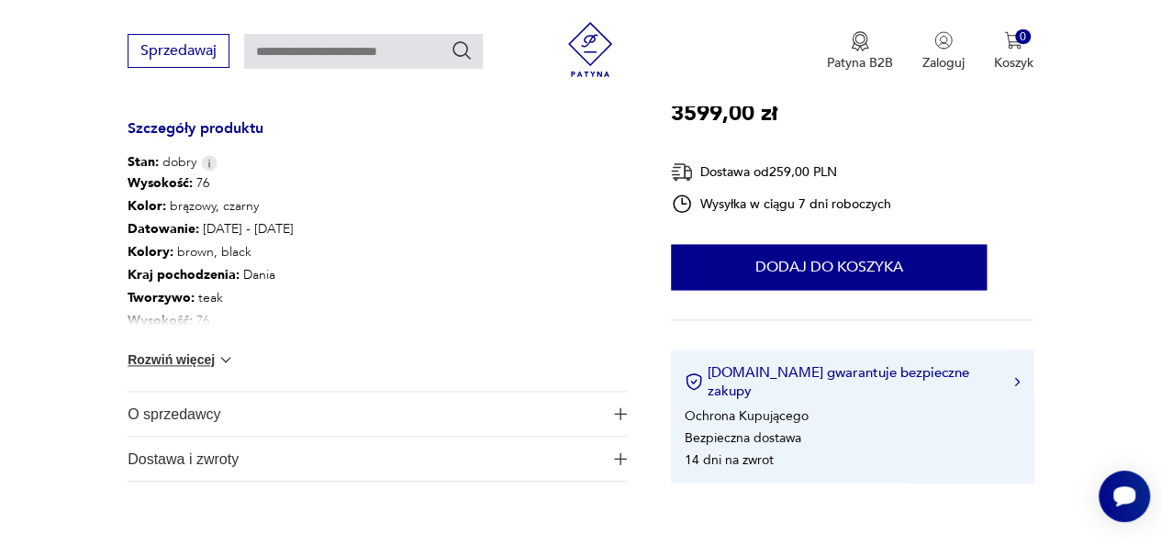
scroll to position [1010, 0]
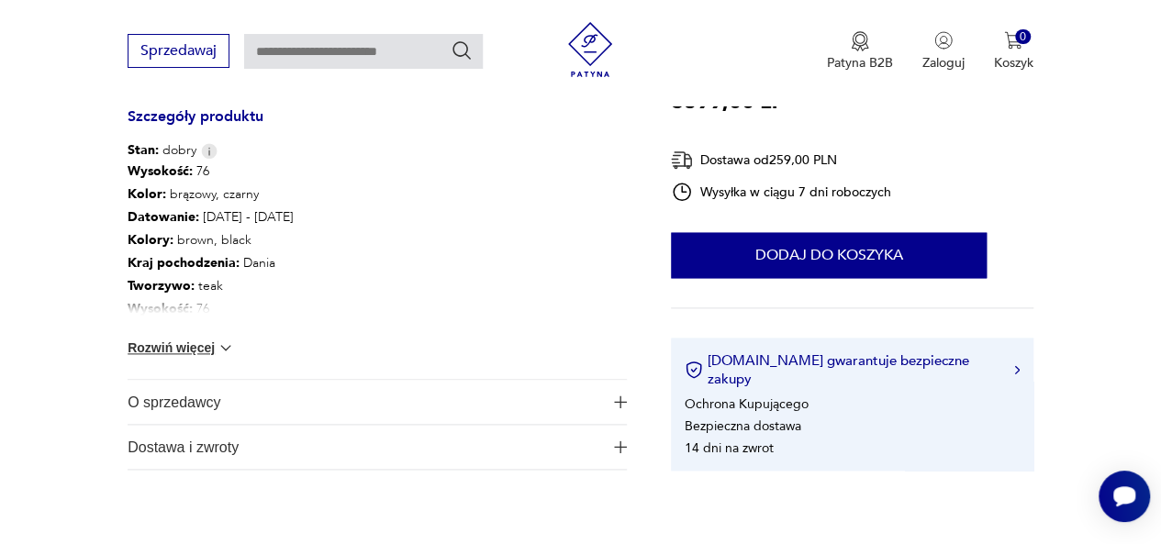
click at [596, 400] on span "O sprzedawcy" at bounding box center [365, 402] width 475 height 44
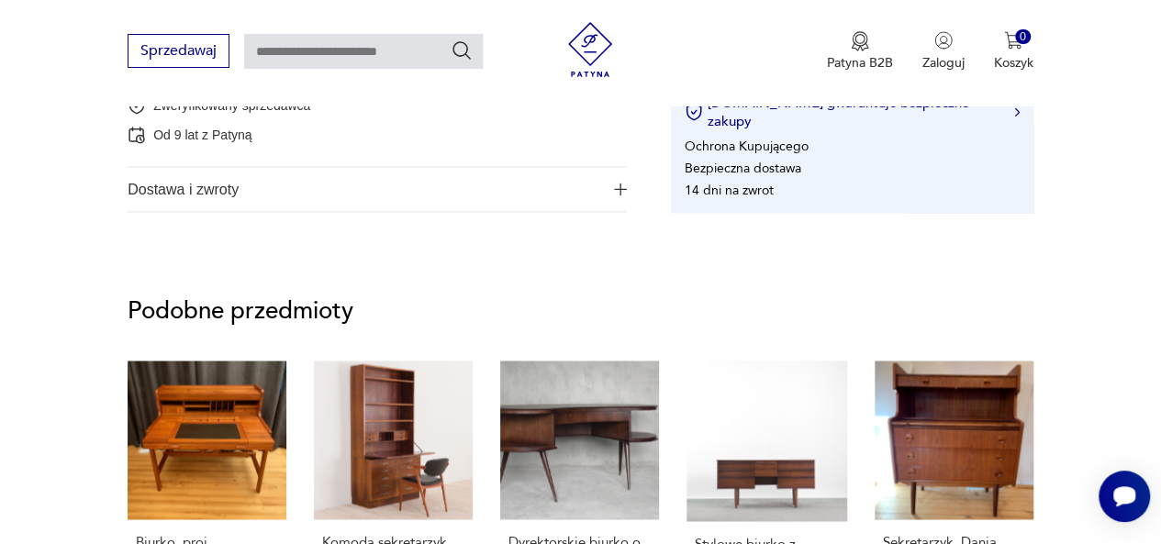
scroll to position [1086, 0]
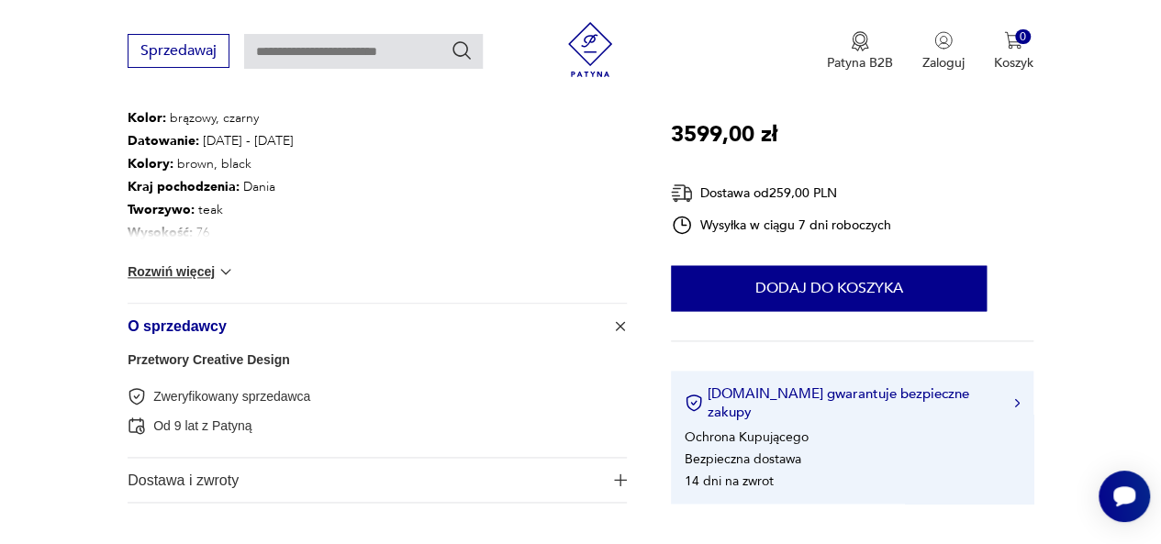
click at [268, 356] on link "Przetwory Creative Design" at bounding box center [209, 360] width 162 height 15
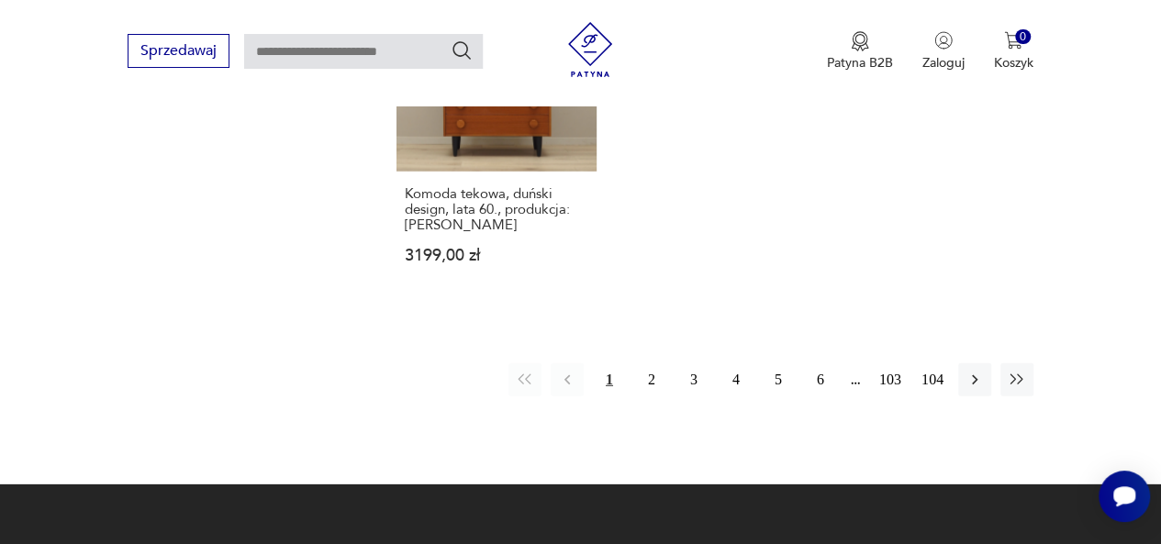
scroll to position [2555, 0]
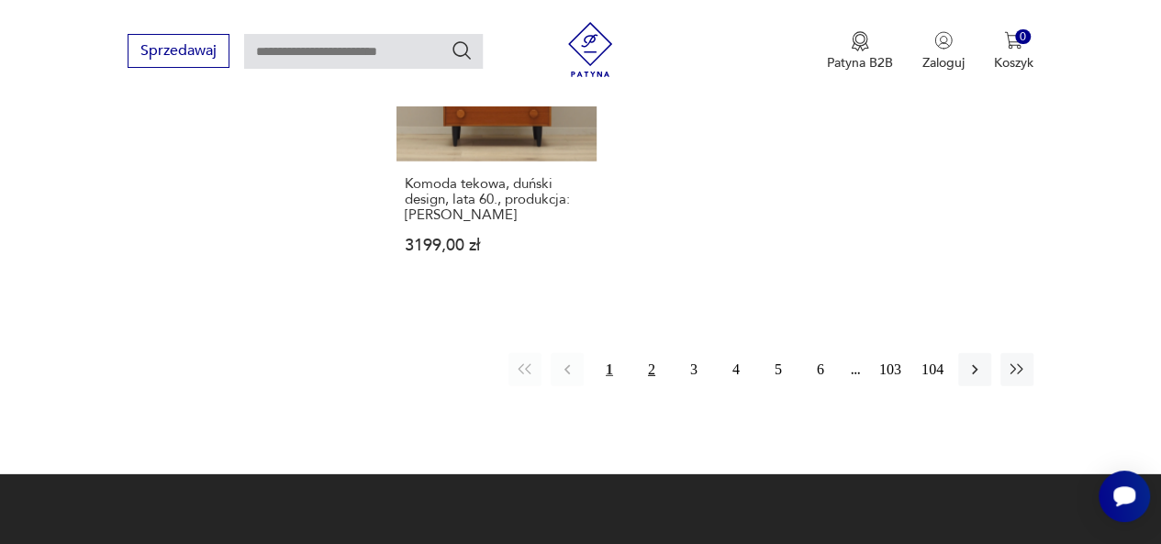
click at [659, 375] on button "2" at bounding box center [651, 369] width 33 height 33
